Goal: Find specific page/section: Find specific page/section

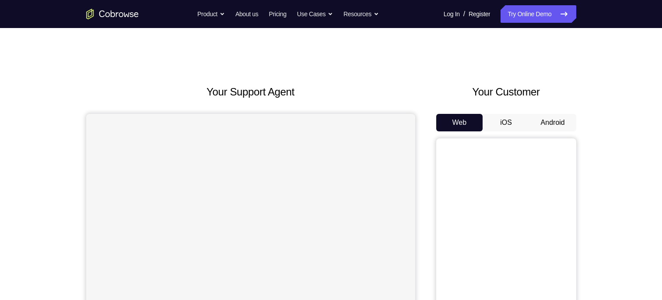
scroll to position [44, 0]
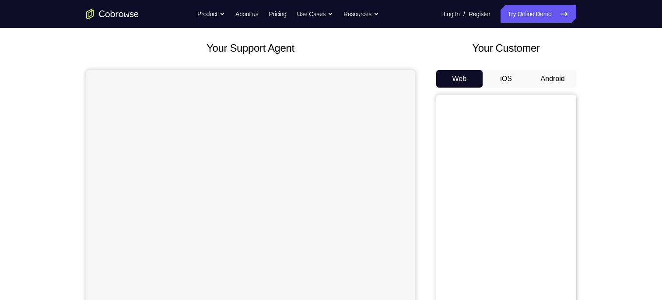
click at [553, 77] on button "Android" at bounding box center [553, 79] width 47 height 18
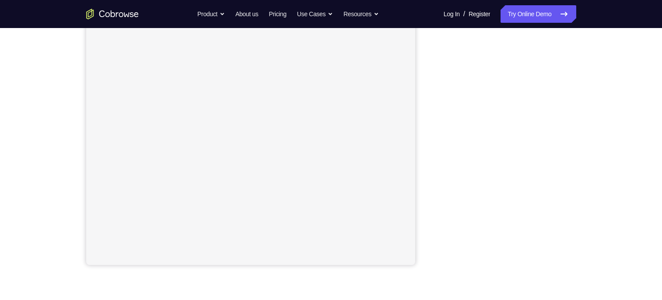
scroll to position [143, 0]
